Goal: Information Seeking & Learning: Check status

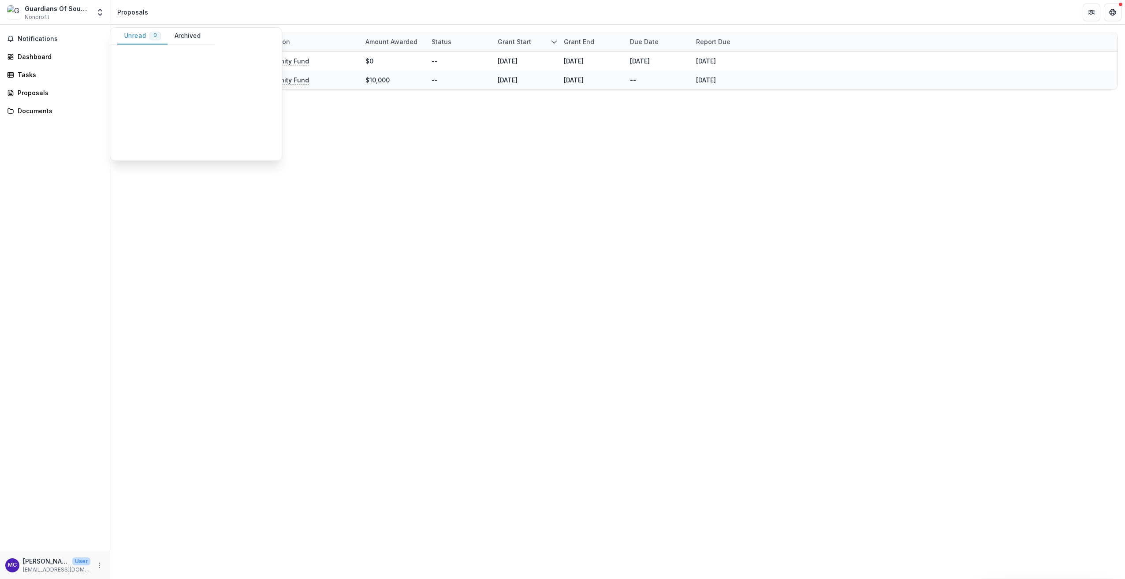
click at [912, 152] on div "Grant Foundation Amount awarded Status Grant start Grant end Due Date Report Du…" at bounding box center [617, 302] width 1015 height 555
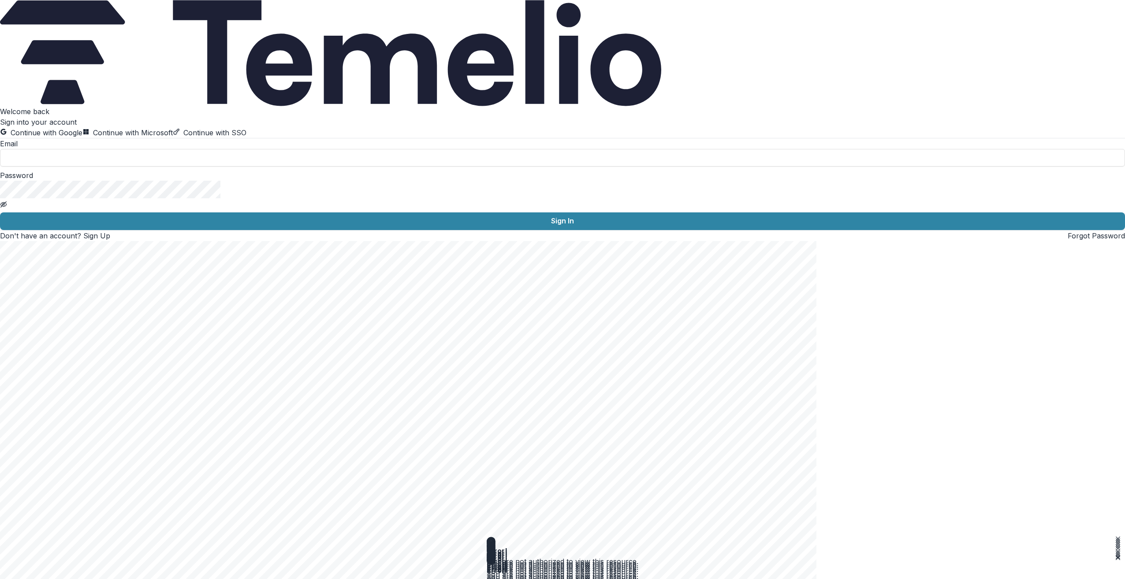
type input "**********"
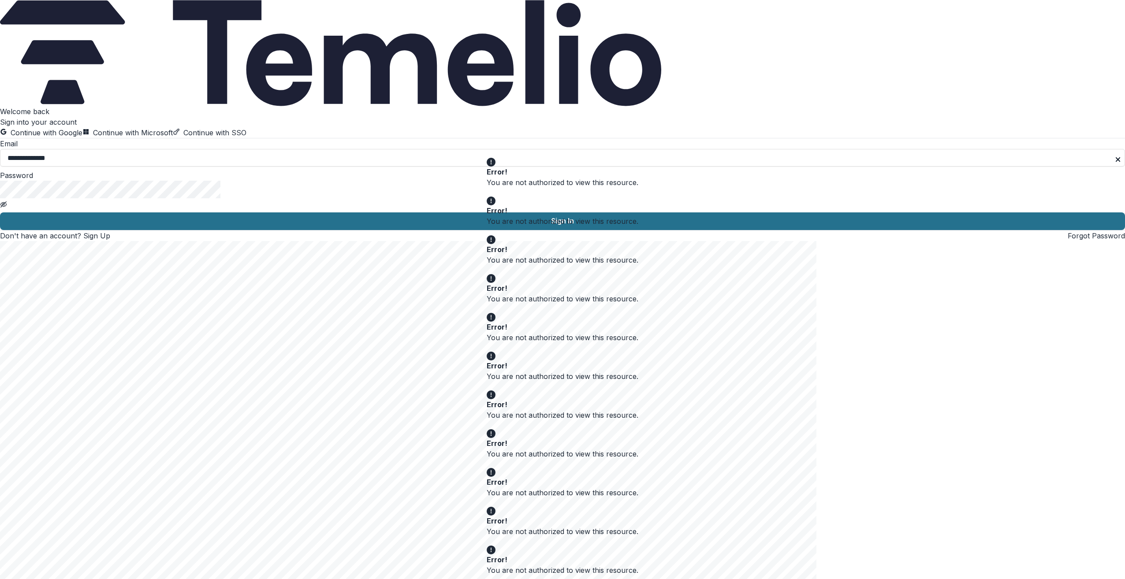
click at [179, 230] on button "Sign In" at bounding box center [562, 221] width 1125 height 18
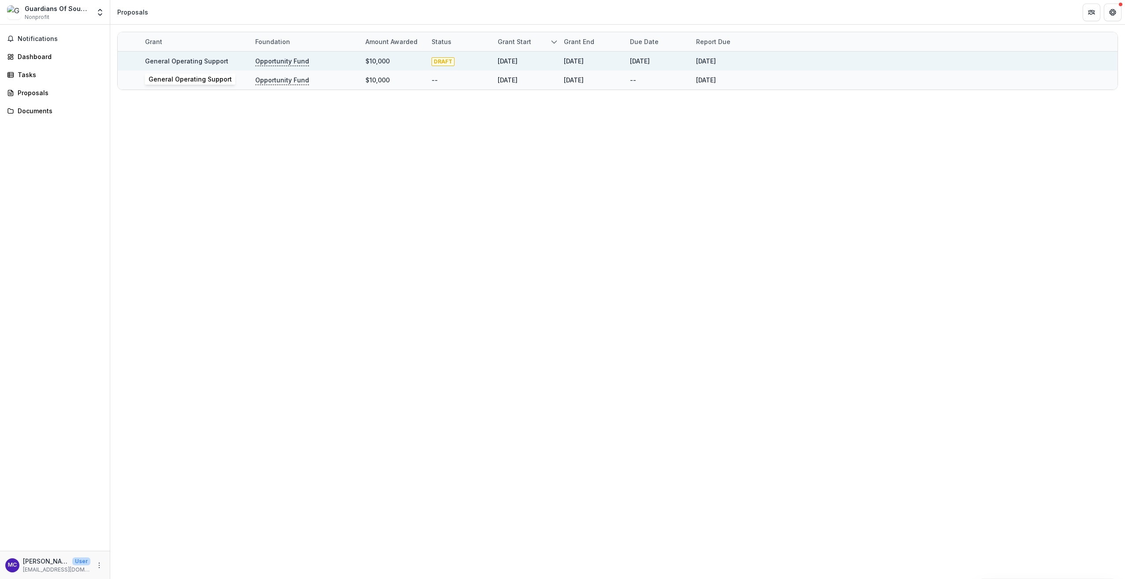
click at [197, 59] on link "General Operating Support" at bounding box center [186, 60] width 83 height 7
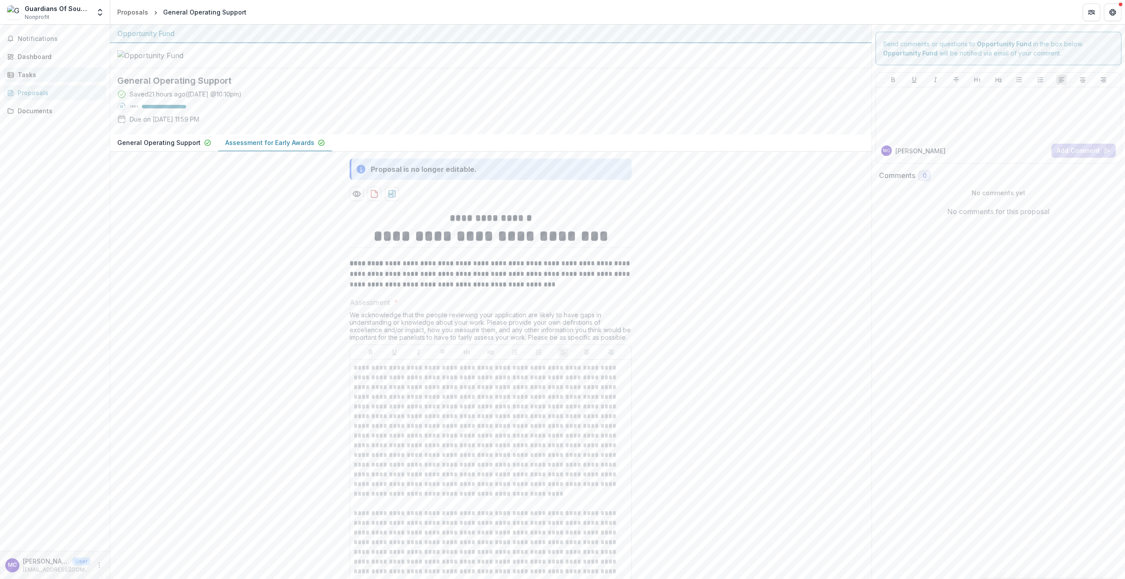
click at [28, 74] on div "Tasks" at bounding box center [59, 74] width 82 height 9
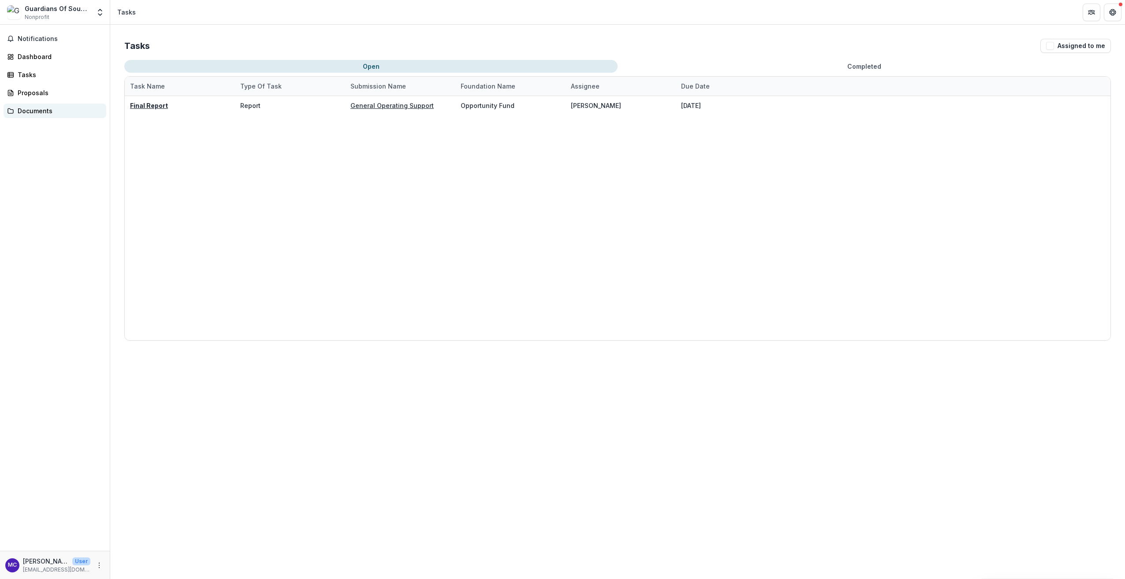
click at [38, 114] on div "Documents" at bounding box center [59, 110] width 82 height 9
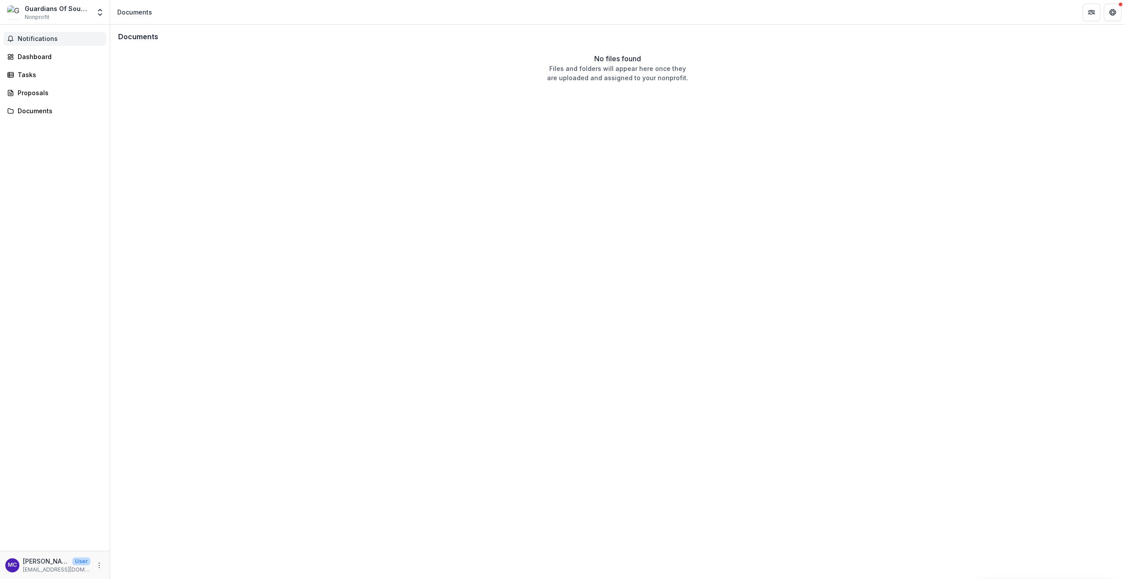
click at [39, 36] on span "Notifications" at bounding box center [60, 38] width 85 height 7
click at [31, 56] on div "Dashboard" at bounding box center [59, 56] width 82 height 9
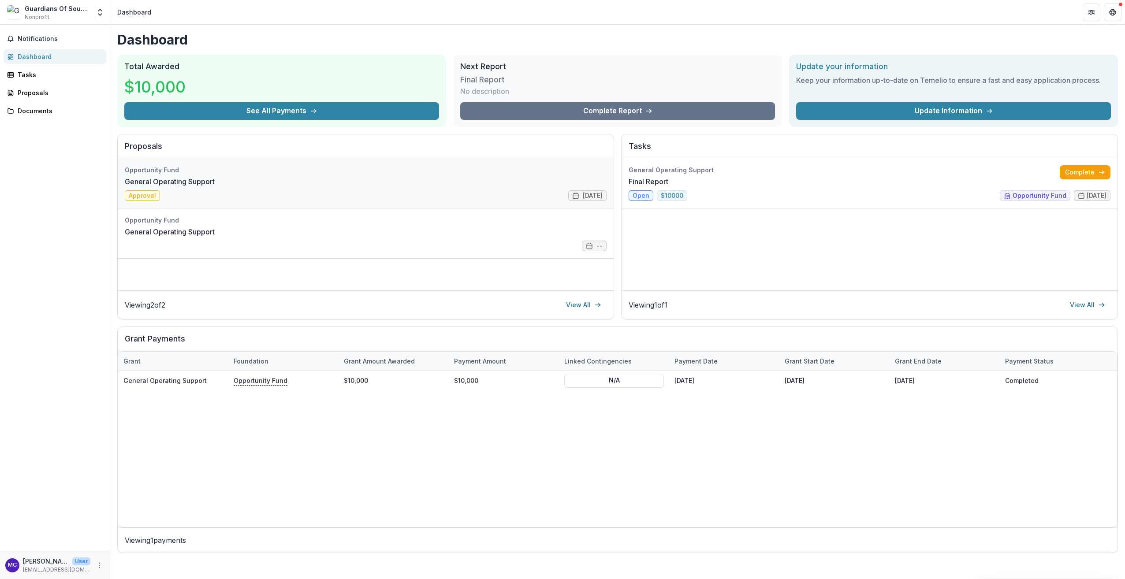
click at [141, 187] on link "General Operating Support" at bounding box center [170, 181] width 90 height 11
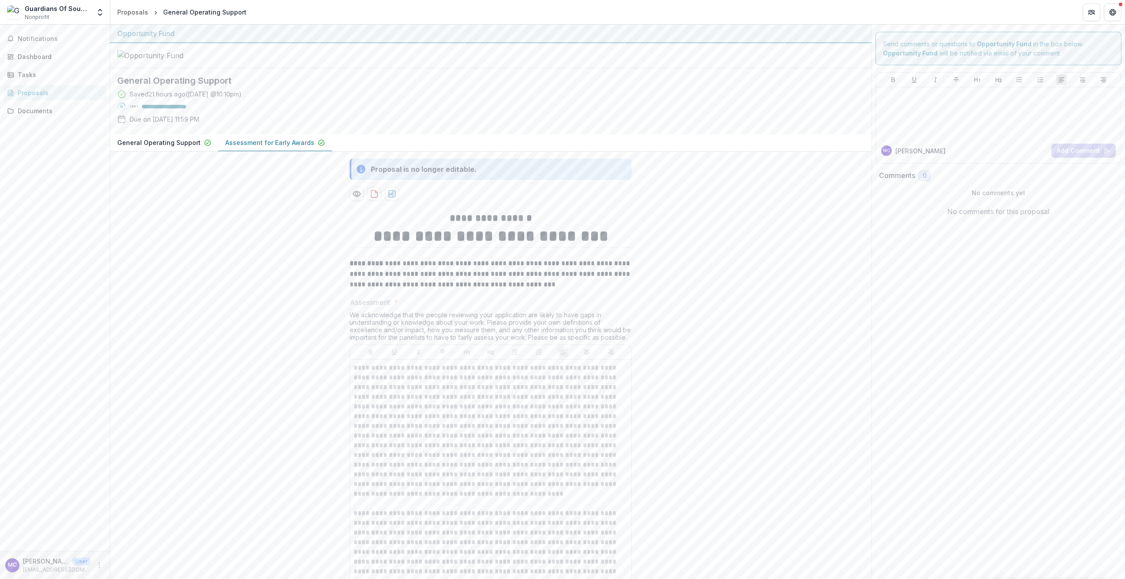
click at [289, 147] on p "Assessment for Early Awards" at bounding box center [269, 142] width 89 height 9
click at [50, 56] on div "Dashboard" at bounding box center [59, 56] width 82 height 9
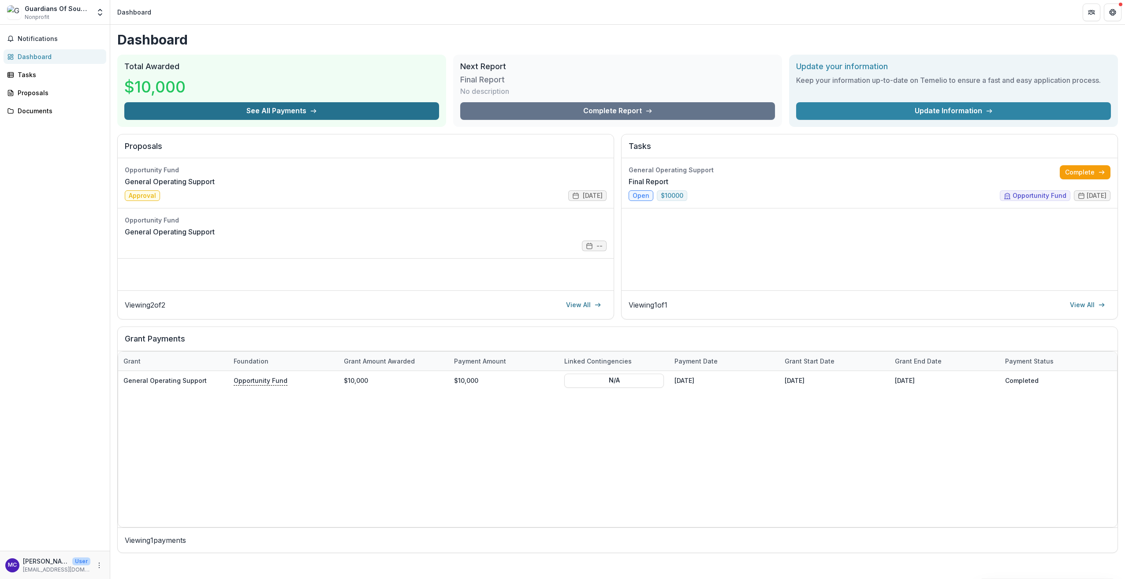
click at [337, 108] on button "See All Payments" at bounding box center [281, 111] width 315 height 18
click at [294, 112] on button "See All Payments" at bounding box center [281, 111] width 315 height 18
click at [582, 305] on link "View All" at bounding box center [584, 305] width 46 height 14
